Goal: Book appointment/travel/reservation

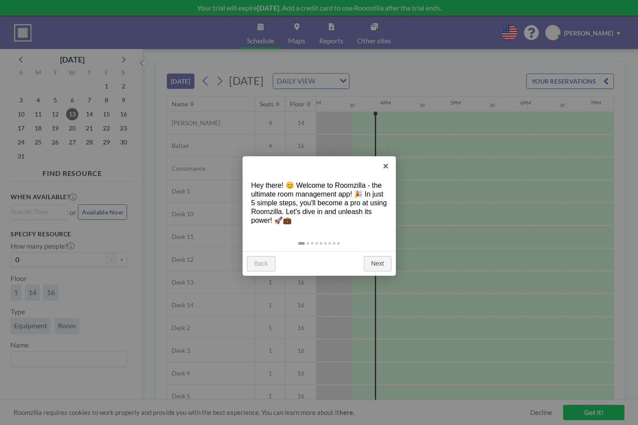
scroll to position [0, 1052]
click at [388, 166] on link "×" at bounding box center [386, 166] width 20 height 20
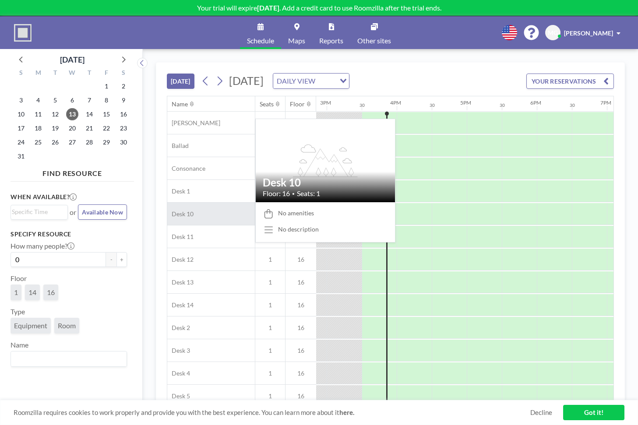
scroll to position [0, 1052]
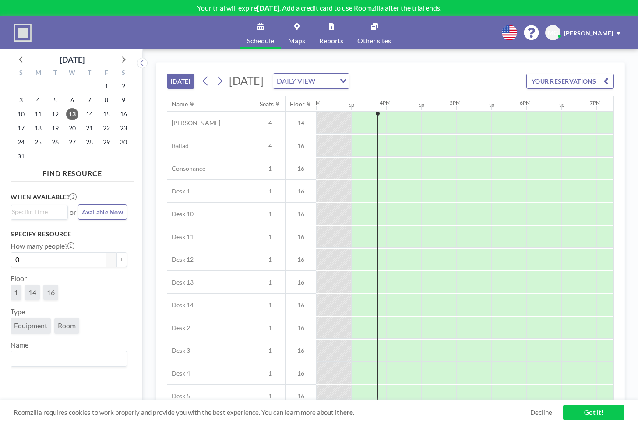
click at [297, 29] on icon at bounding box center [296, 26] width 5 height 7
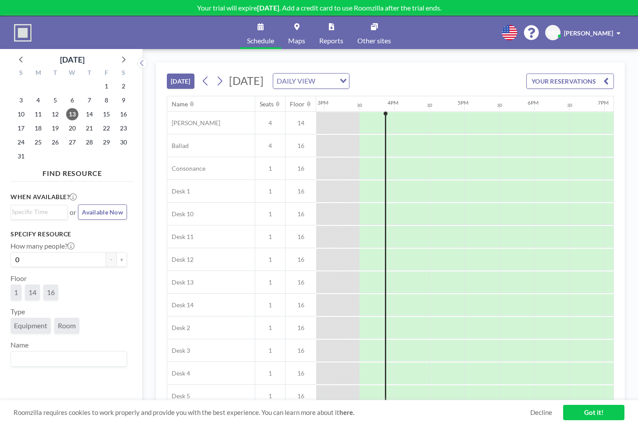
scroll to position [0, 1052]
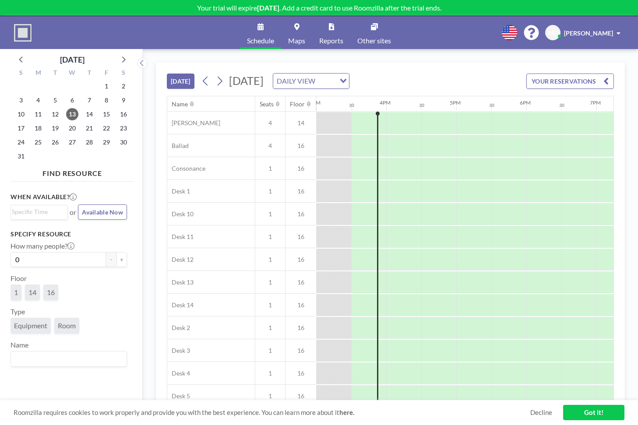
click at [547, 83] on button "YOUR RESERVATIONS" at bounding box center [571, 81] width 88 height 15
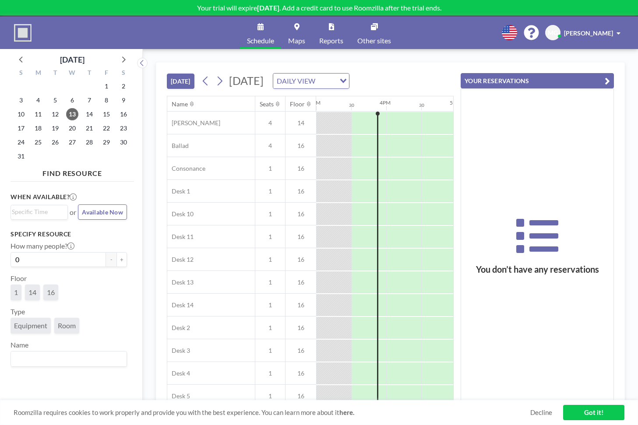
click at [18, 294] on span "1" at bounding box center [16, 293] width 11 height 16
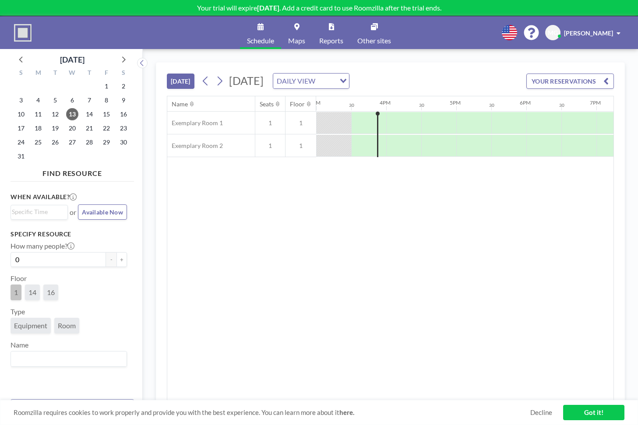
click at [37, 293] on span "14" at bounding box center [32, 293] width 15 height 16
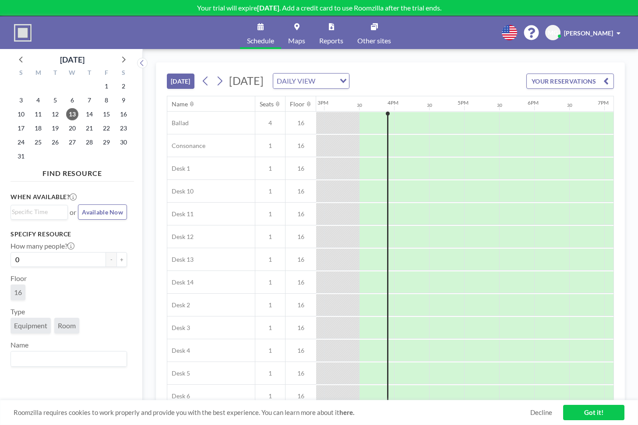
scroll to position [0, 1052]
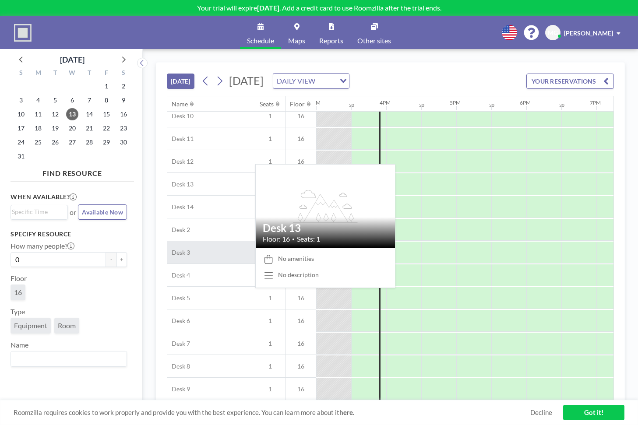
scroll to position [80, 1052]
